Goal: Transaction & Acquisition: Purchase product/service

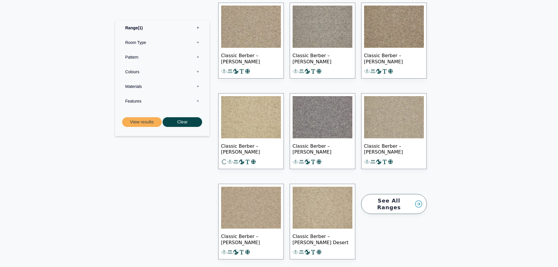
scroll to position [673, 0]
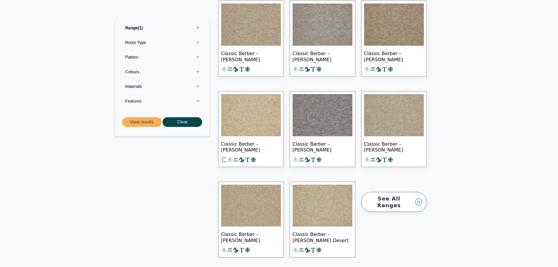
click at [374, 203] on link "See All Ranges" at bounding box center [394, 202] width 66 height 20
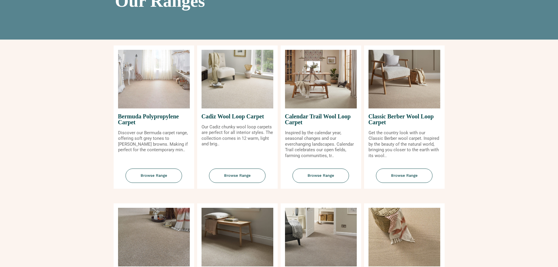
scroll to position [88, 0]
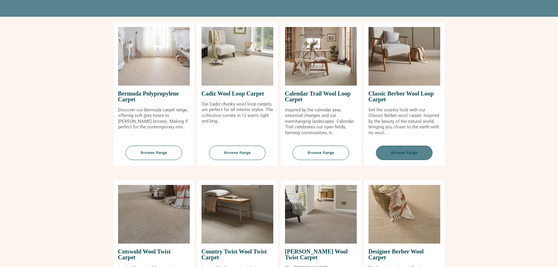
click at [417, 153] on span "Browse Range" at bounding box center [404, 153] width 57 height 14
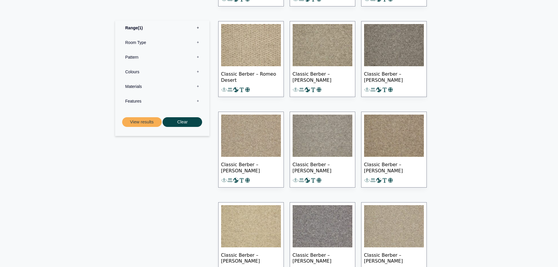
scroll to position [527, 0]
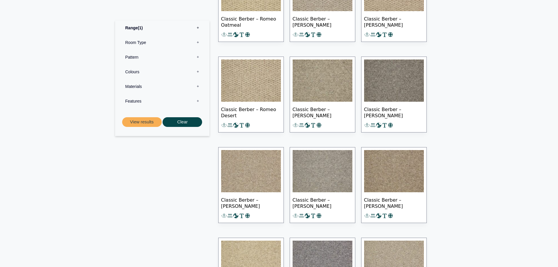
click at [326, 88] on img at bounding box center [322, 80] width 60 height 42
